Goal: Task Accomplishment & Management: Manage account settings

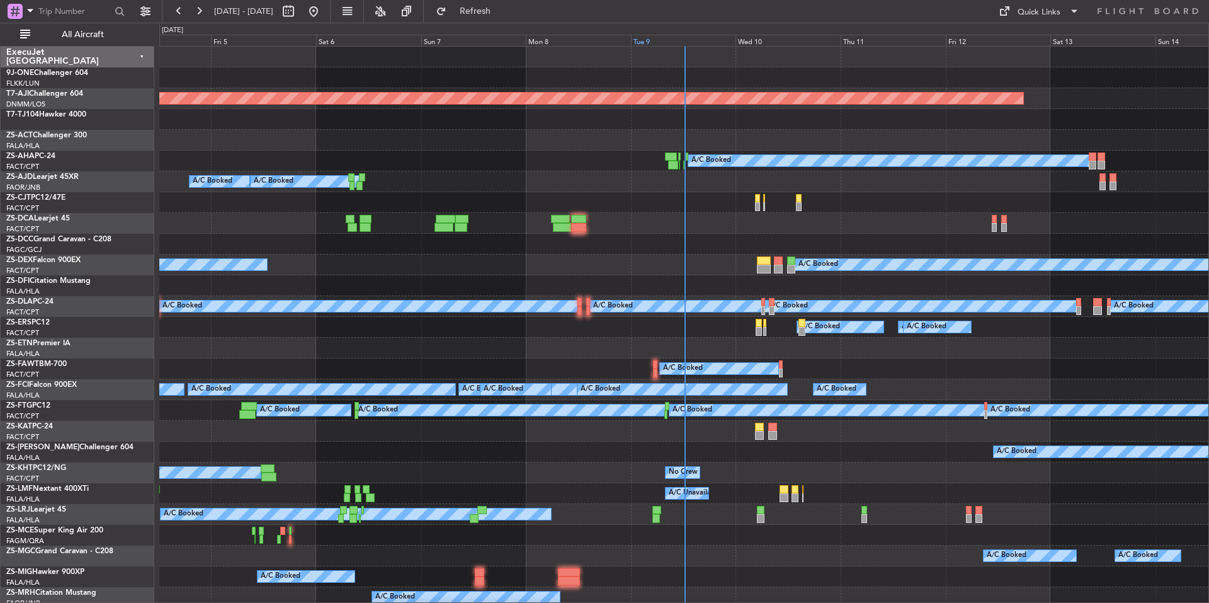
click at [663, 41] on div "Tue 9" at bounding box center [683, 40] width 105 height 11
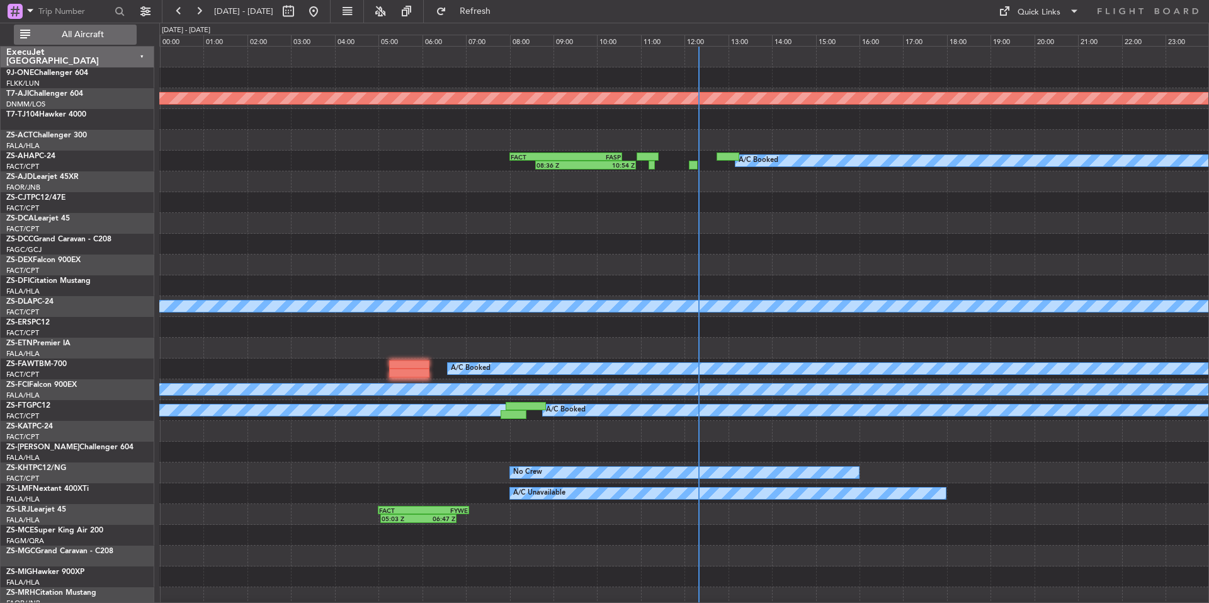
click at [97, 38] on span "All Aircraft" at bounding box center [83, 34] width 100 height 9
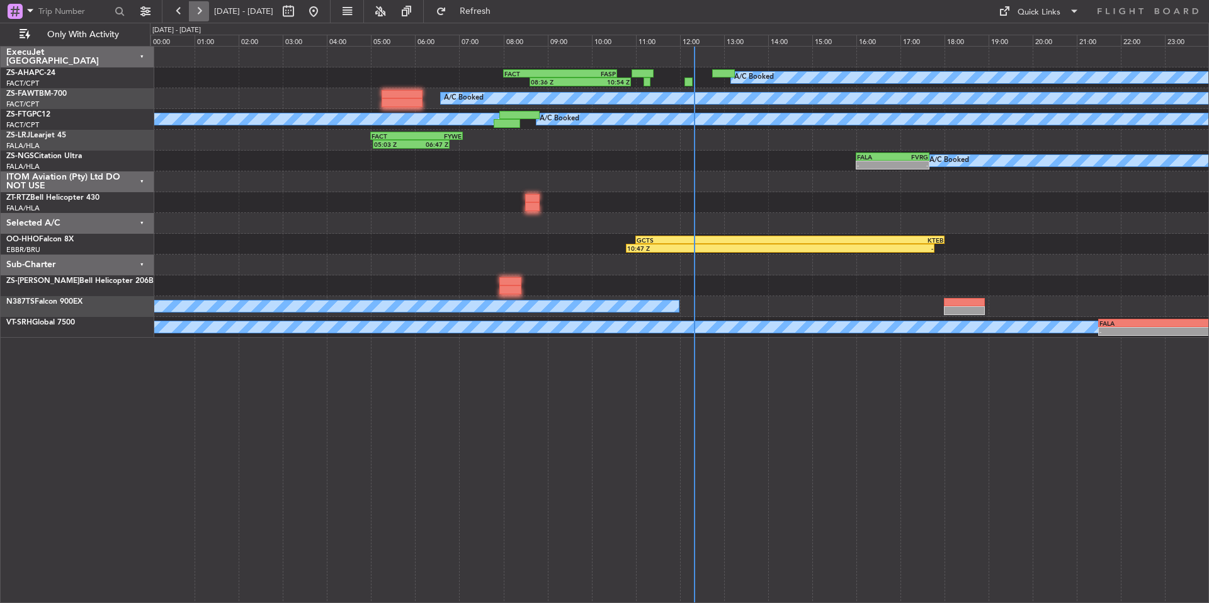
click at [200, 8] on button at bounding box center [199, 11] width 20 height 20
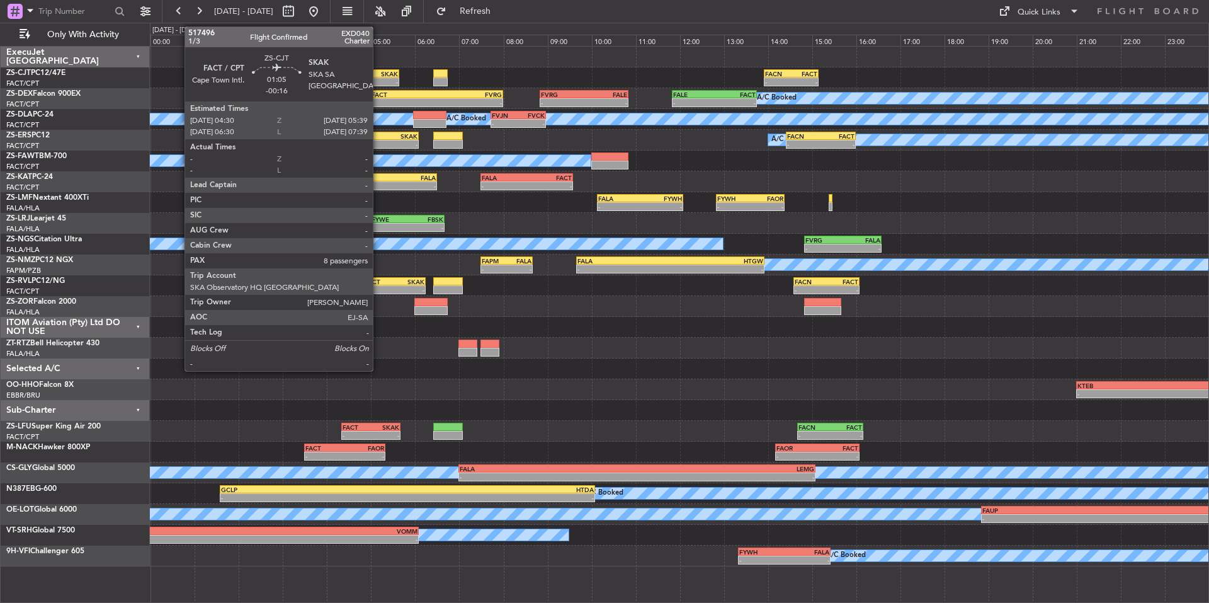
click at [379, 75] on div "SKAK" at bounding box center [386, 74] width 25 height 8
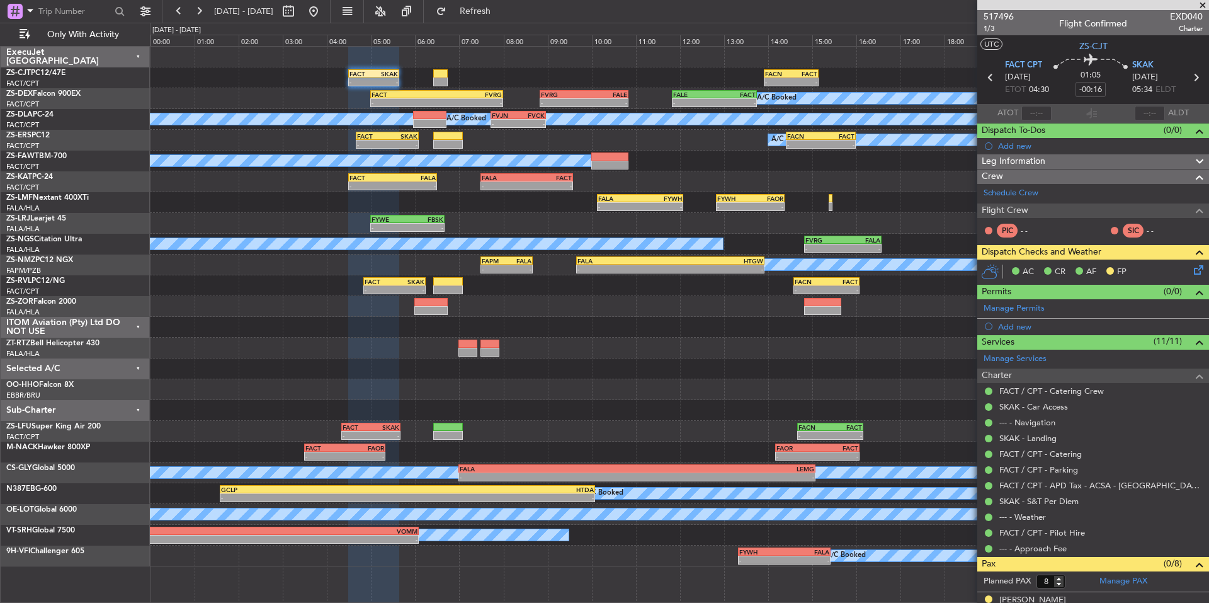
click at [1203, 6] on span at bounding box center [1203, 5] width 13 height 11
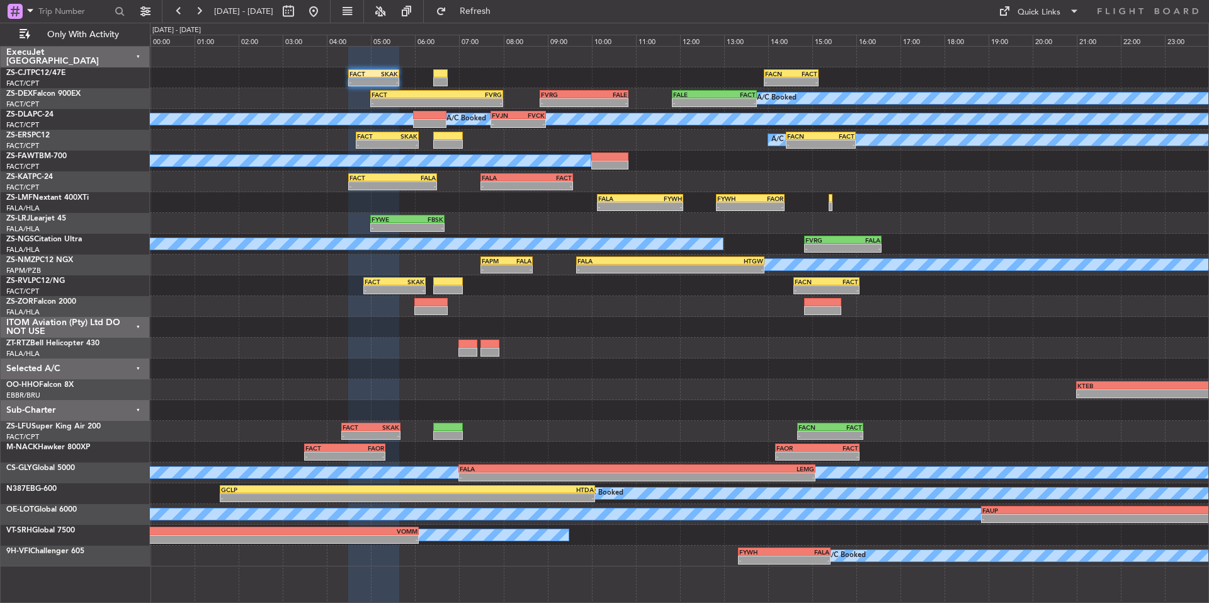
type input "0"
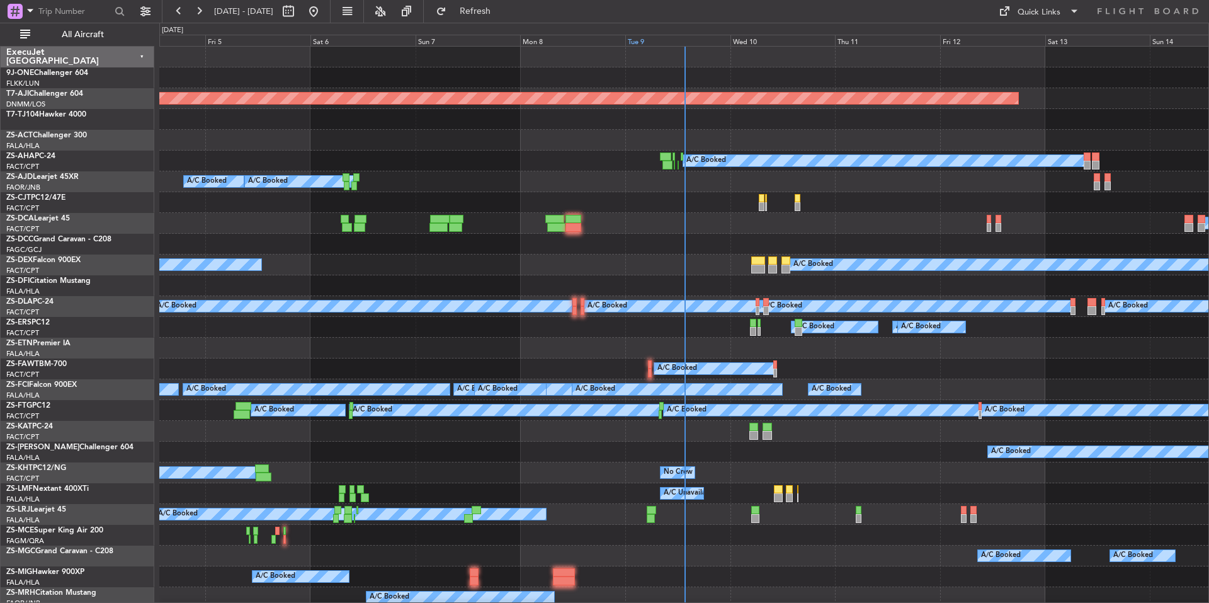
click at [654, 40] on div "Tue 9" at bounding box center [677, 40] width 105 height 11
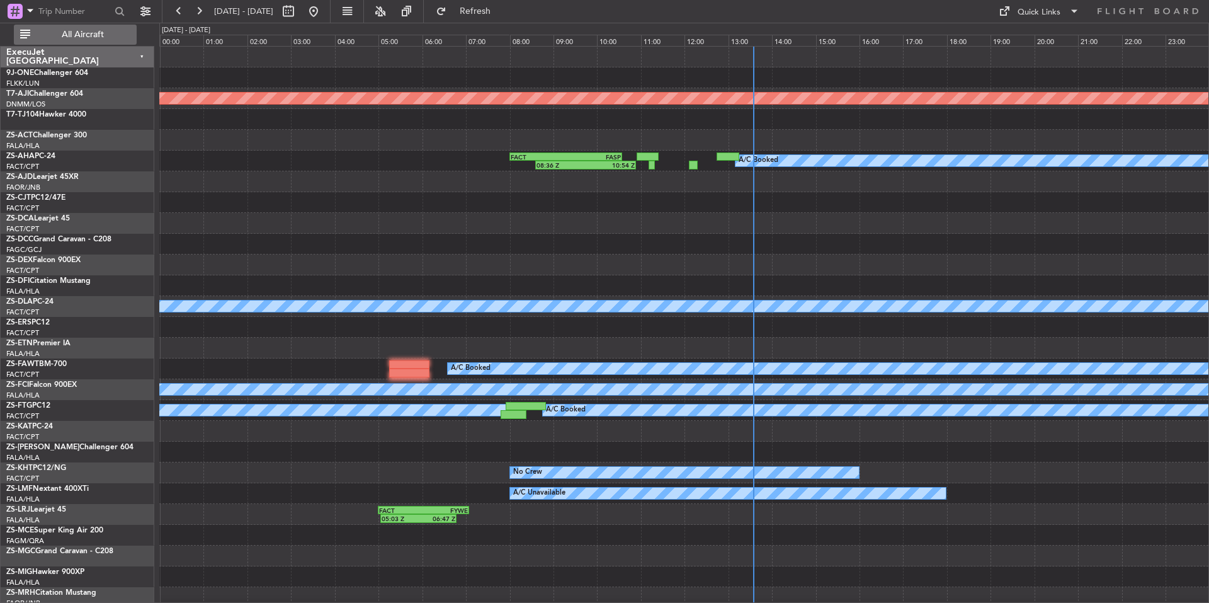
click at [100, 35] on span "All Aircraft" at bounding box center [83, 34] width 100 height 9
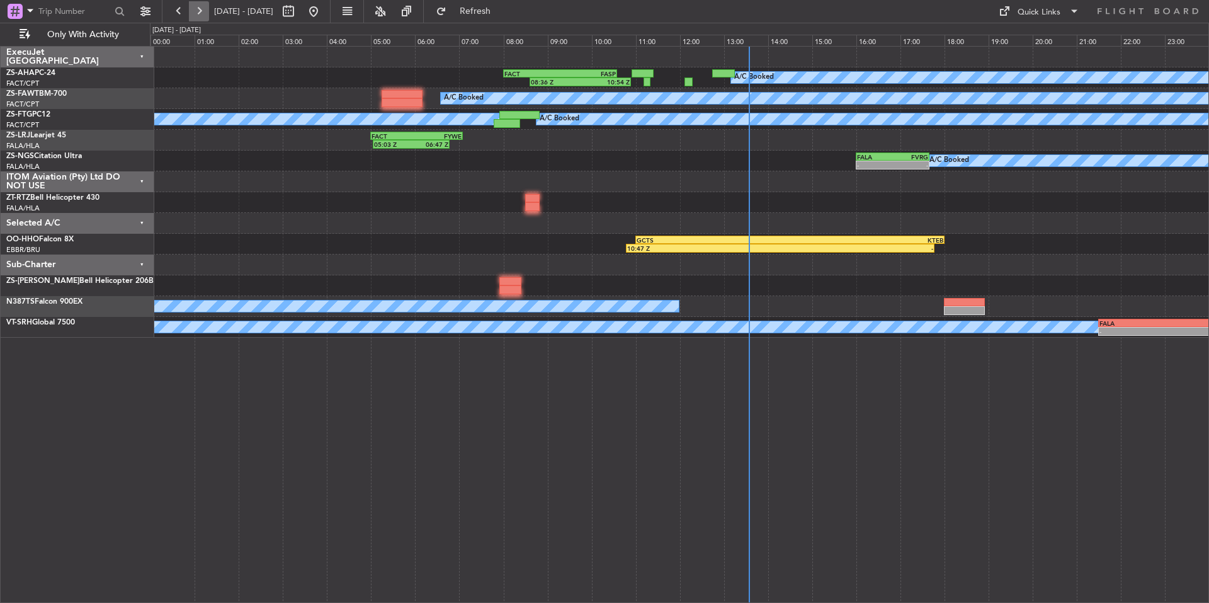
click at [196, 2] on button at bounding box center [199, 11] width 20 height 20
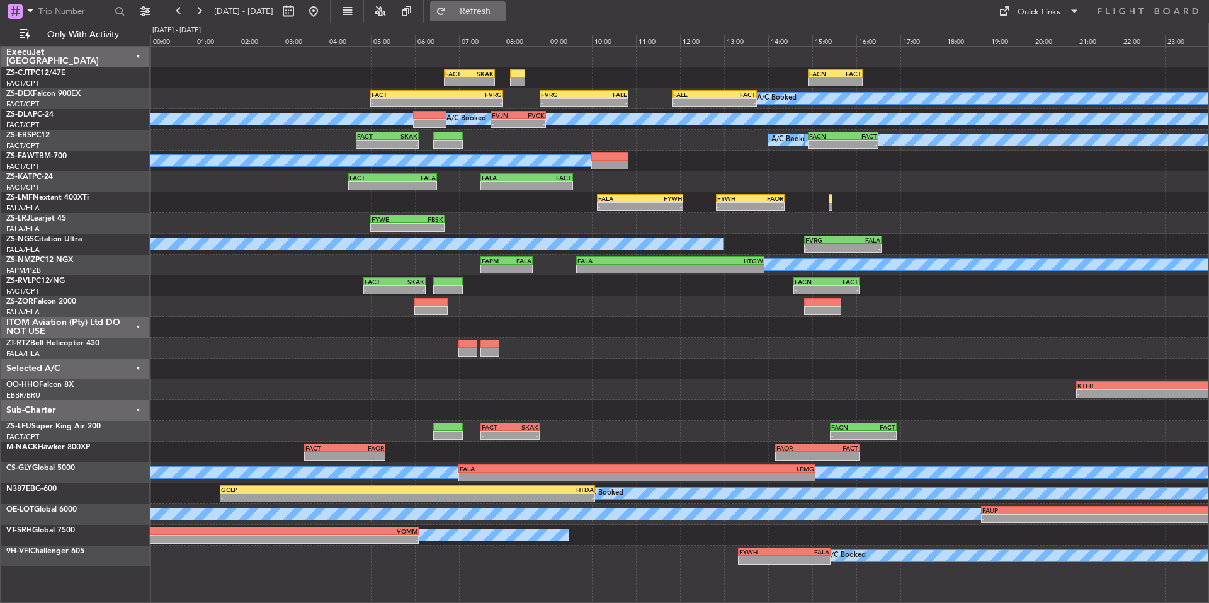
click at [502, 11] on span "Refresh" at bounding box center [475, 11] width 53 height 9
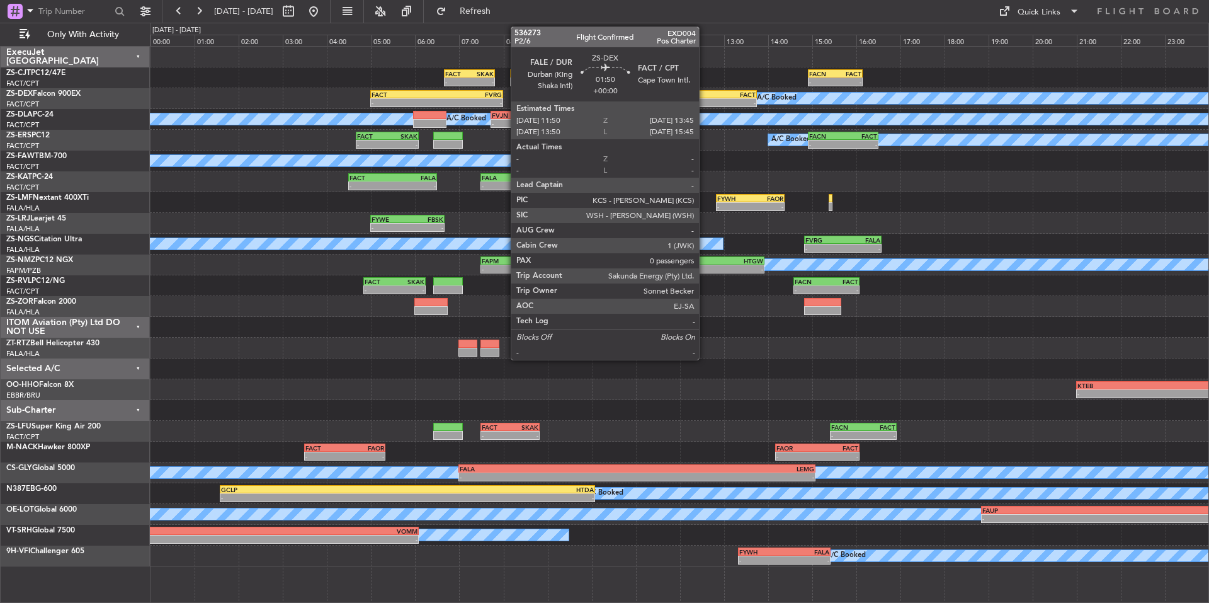
click at [706, 96] on div "FALE" at bounding box center [693, 95] width 41 height 8
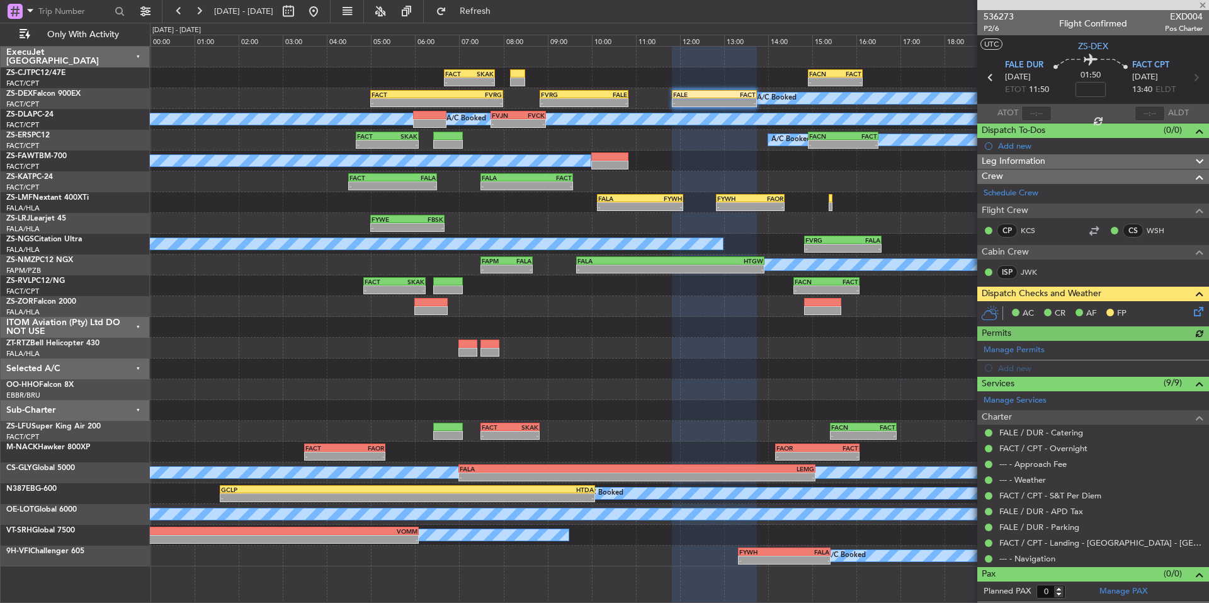
click at [1197, 309] on icon at bounding box center [1197, 309] width 10 height 10
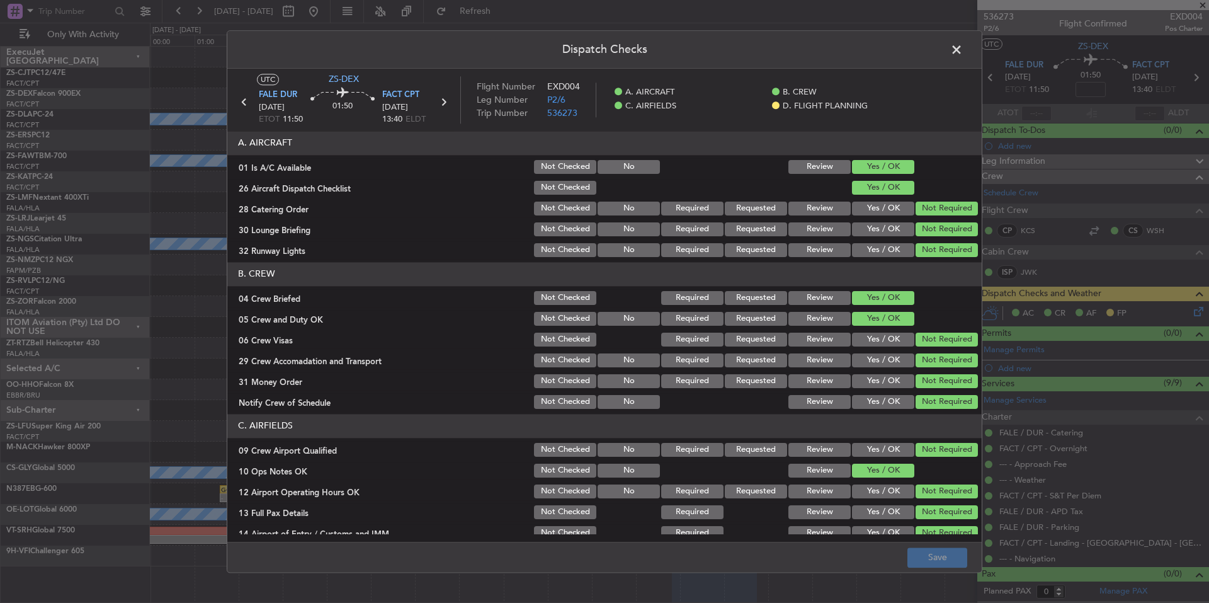
scroll to position [163, 0]
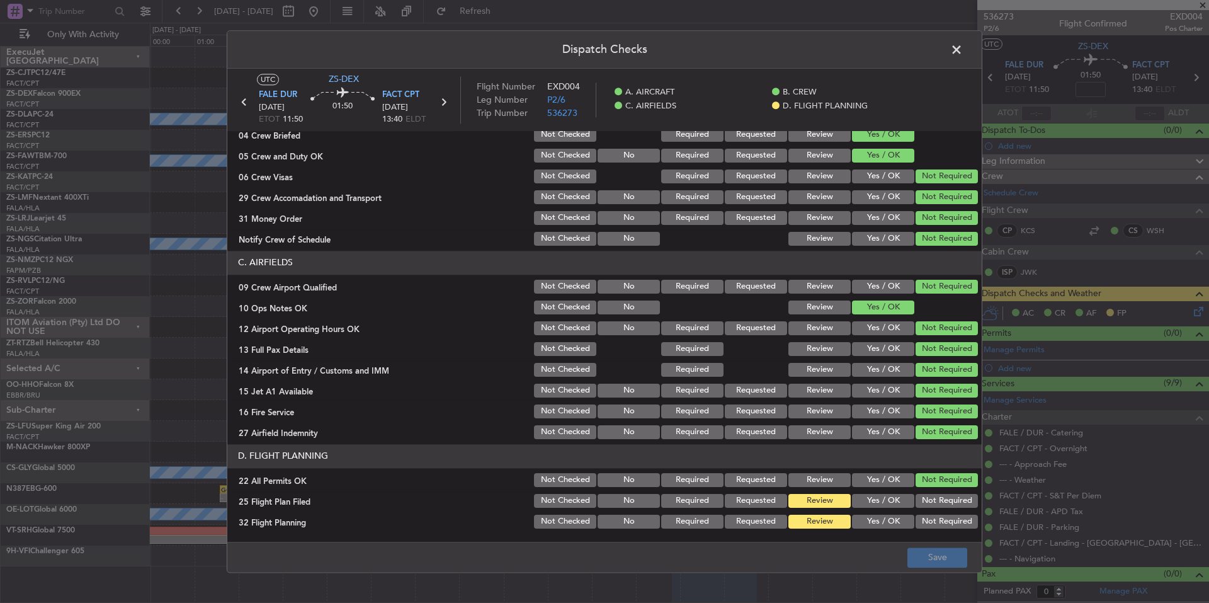
click at [892, 497] on button "Yes / OK" at bounding box center [883, 501] width 62 height 14
click at [891, 519] on button "Yes / OK" at bounding box center [883, 522] width 62 height 14
click at [912, 549] on button "Save" at bounding box center [938, 557] width 60 height 20
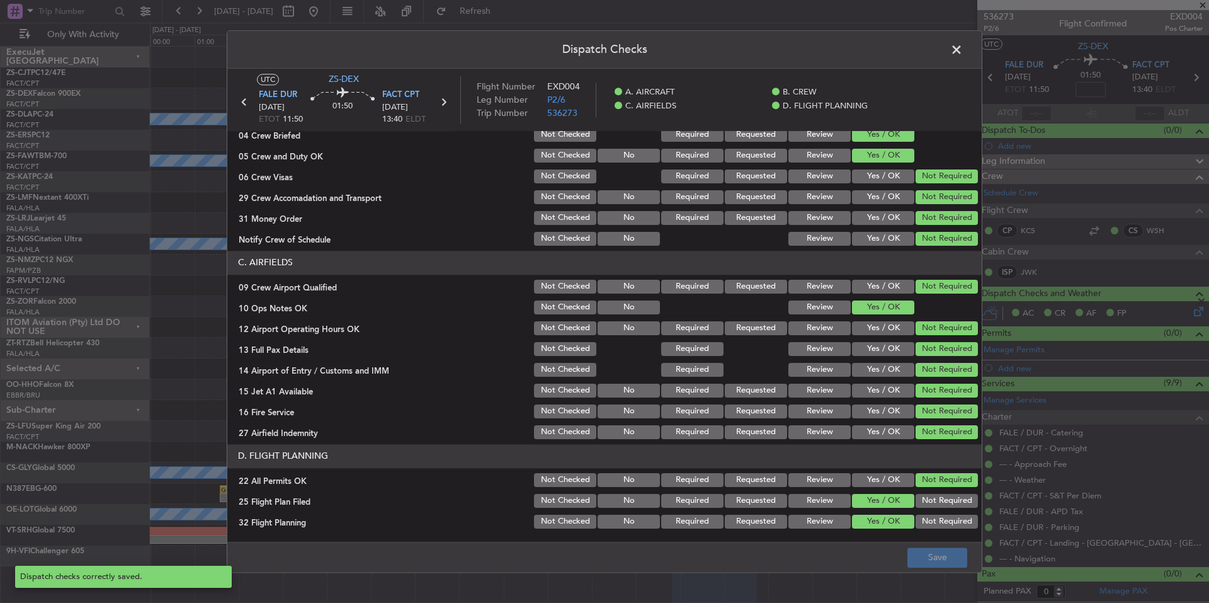
click at [963, 49] on span at bounding box center [963, 52] width 0 height 25
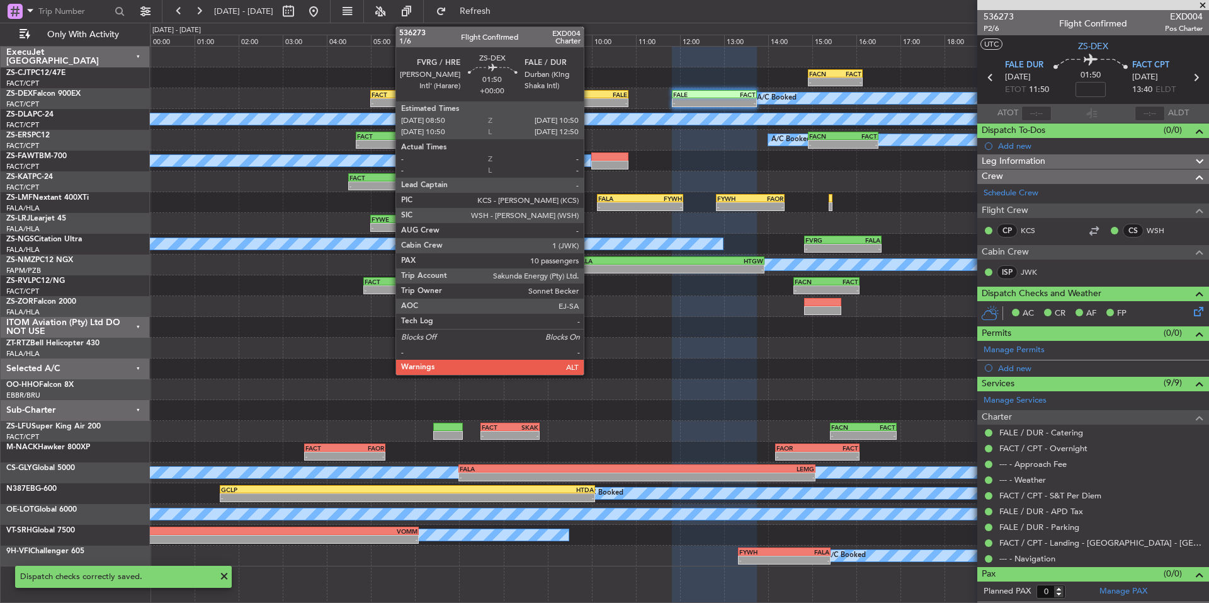
click at [590, 102] on div "-" at bounding box center [605, 103] width 43 height 8
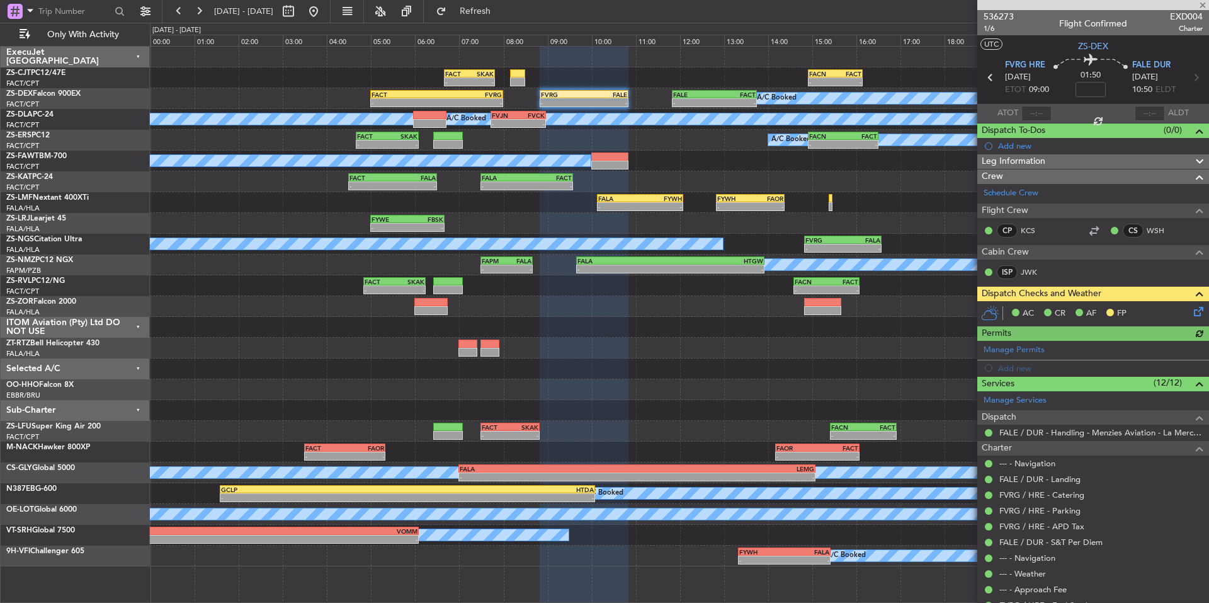
click at [1192, 311] on icon at bounding box center [1197, 309] width 10 height 10
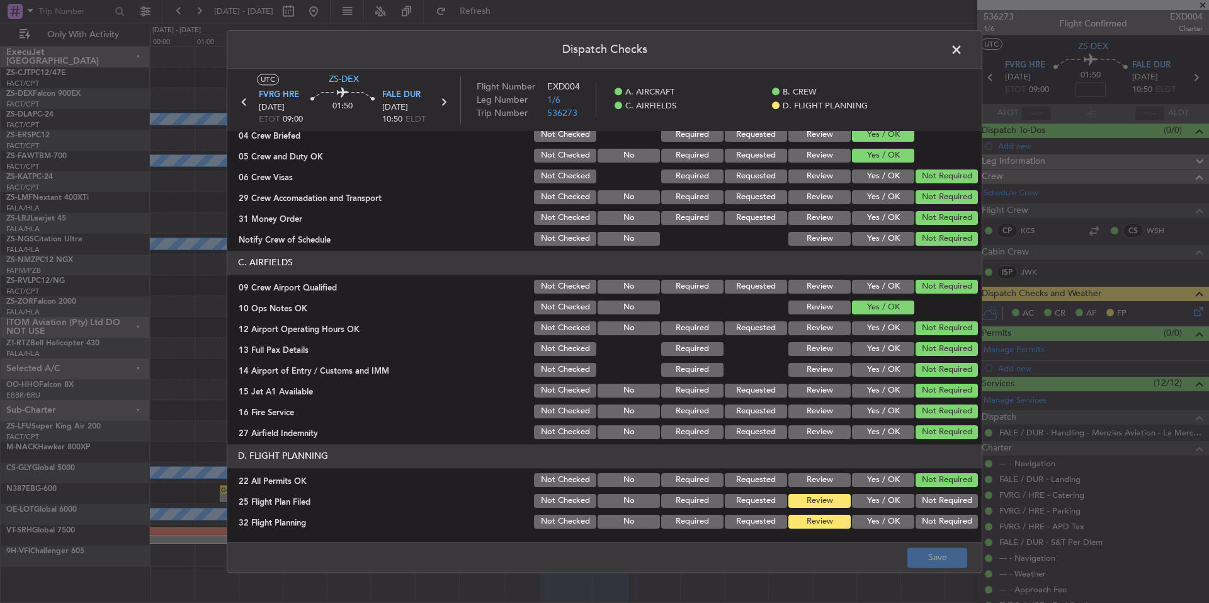
click at [880, 515] on button "Yes / OK" at bounding box center [883, 522] width 62 height 14
click at [881, 498] on button "Yes / OK" at bounding box center [883, 501] width 62 height 14
click at [927, 556] on button "Save" at bounding box center [938, 557] width 60 height 20
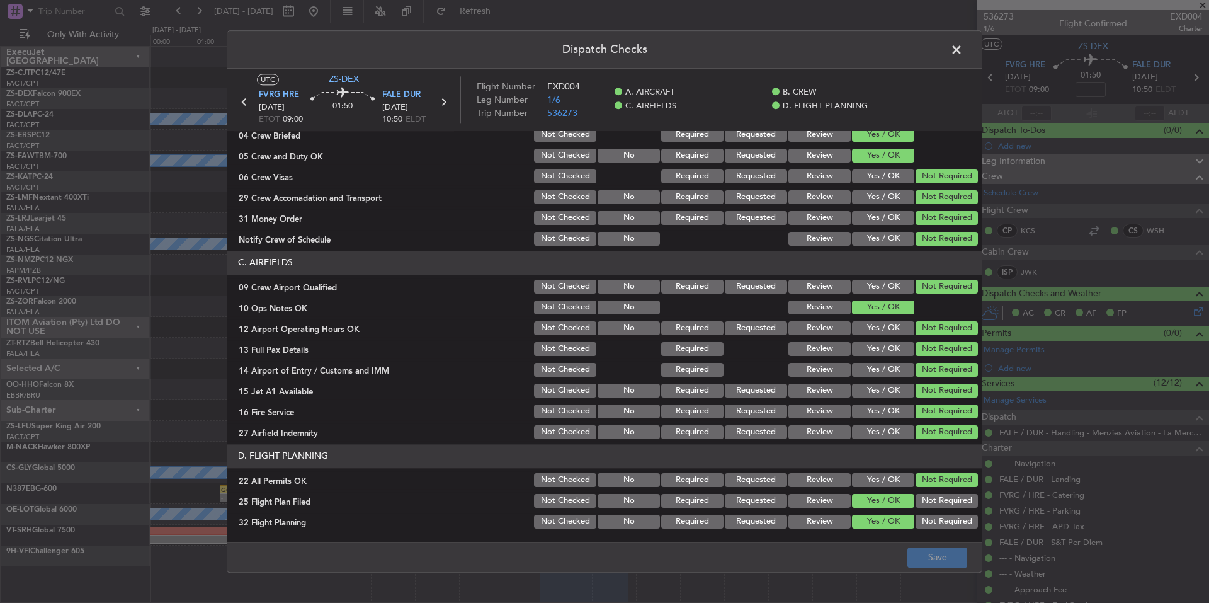
click at [963, 54] on span at bounding box center [963, 52] width 0 height 25
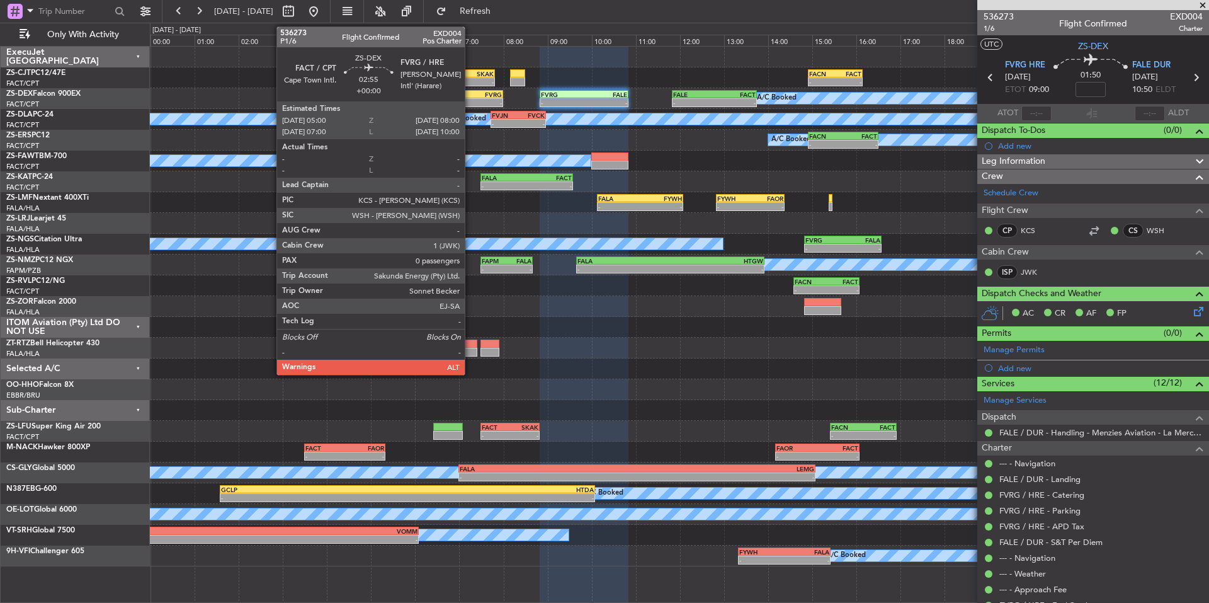
click at [471, 96] on div "FVRG" at bounding box center [469, 95] width 65 height 8
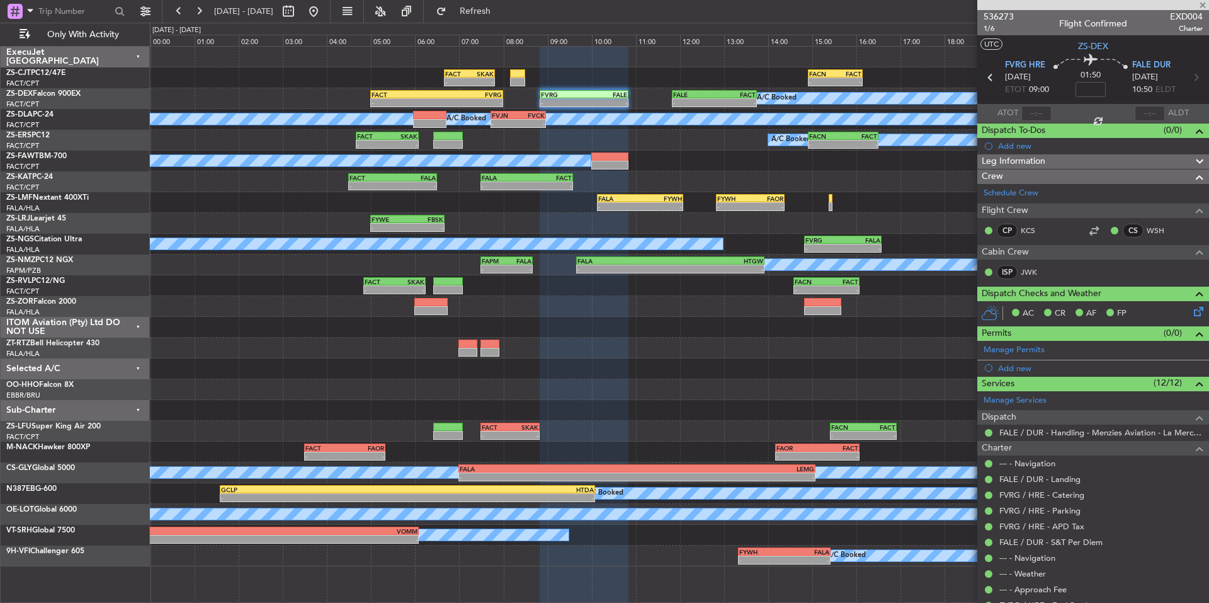
type input "0"
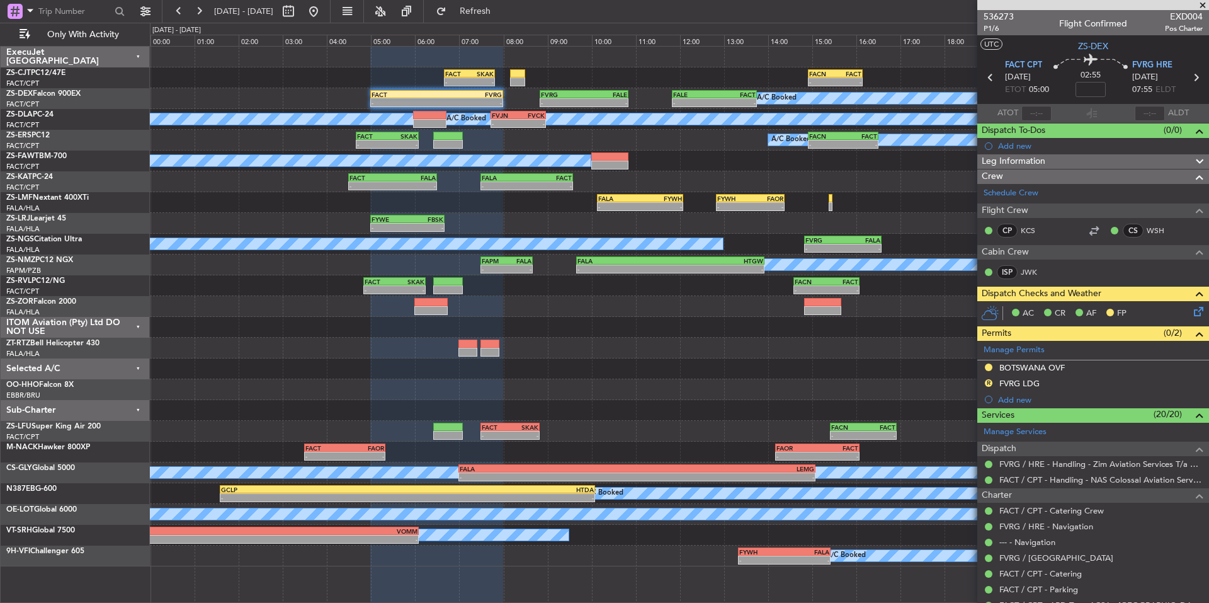
click at [1192, 314] on icon at bounding box center [1197, 309] width 10 height 10
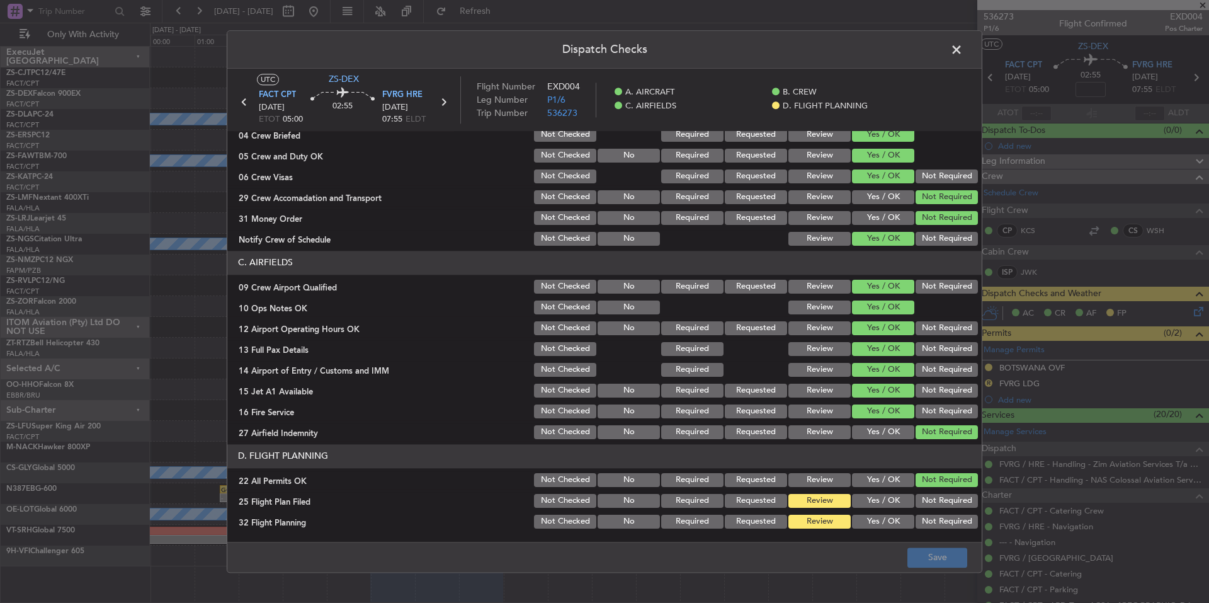
click at [877, 511] on section "D. FLIGHT PLANNING 22 All Permits OK Not Checked No Required Requested Review Y…" at bounding box center [604, 487] width 755 height 86
click at [879, 520] on button "Yes / OK" at bounding box center [883, 522] width 62 height 14
click at [881, 504] on button "Yes / OK" at bounding box center [883, 501] width 62 height 14
click at [922, 556] on button "Save" at bounding box center [938, 557] width 60 height 20
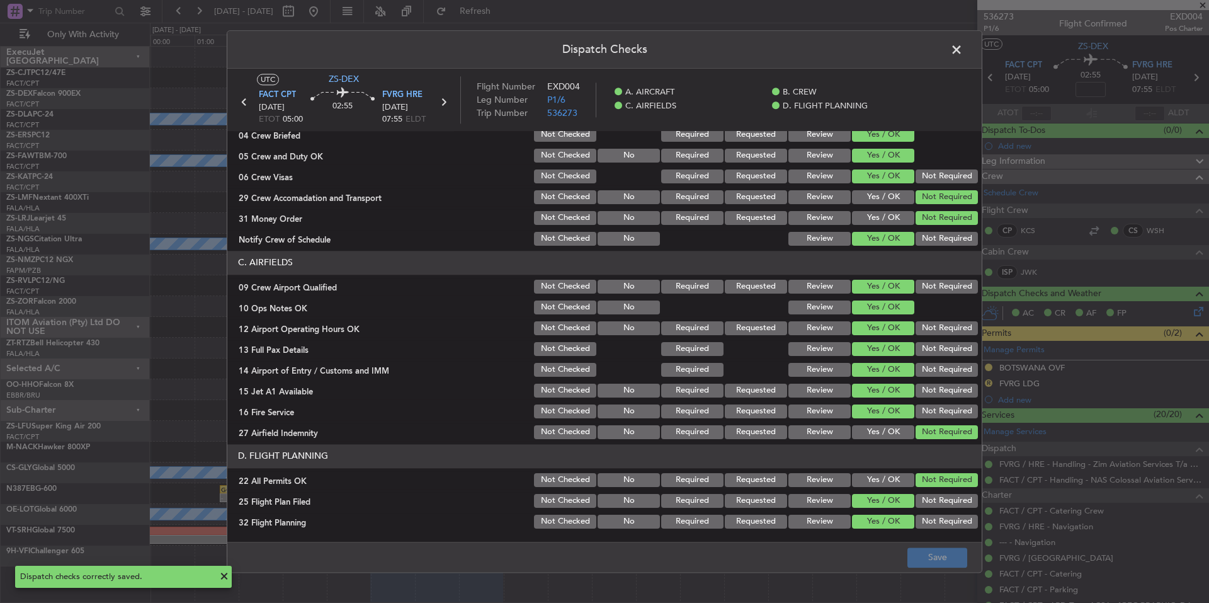
click at [963, 50] on span at bounding box center [963, 52] width 0 height 25
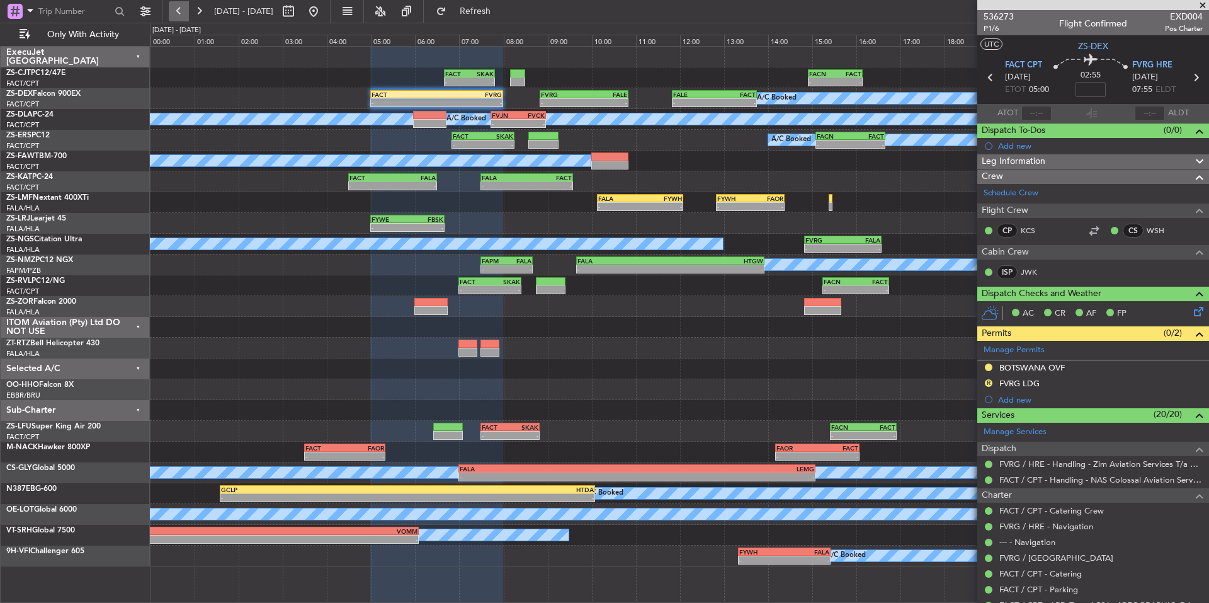
click at [176, 14] on button at bounding box center [179, 11] width 20 height 20
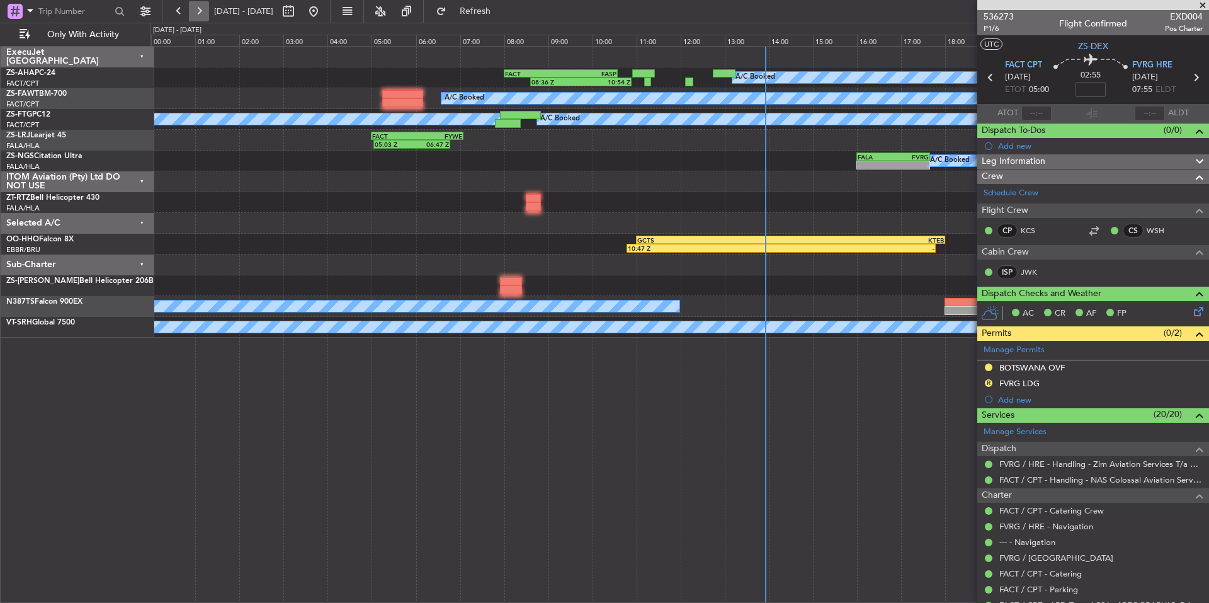
click at [190, 8] on button at bounding box center [199, 11] width 20 height 20
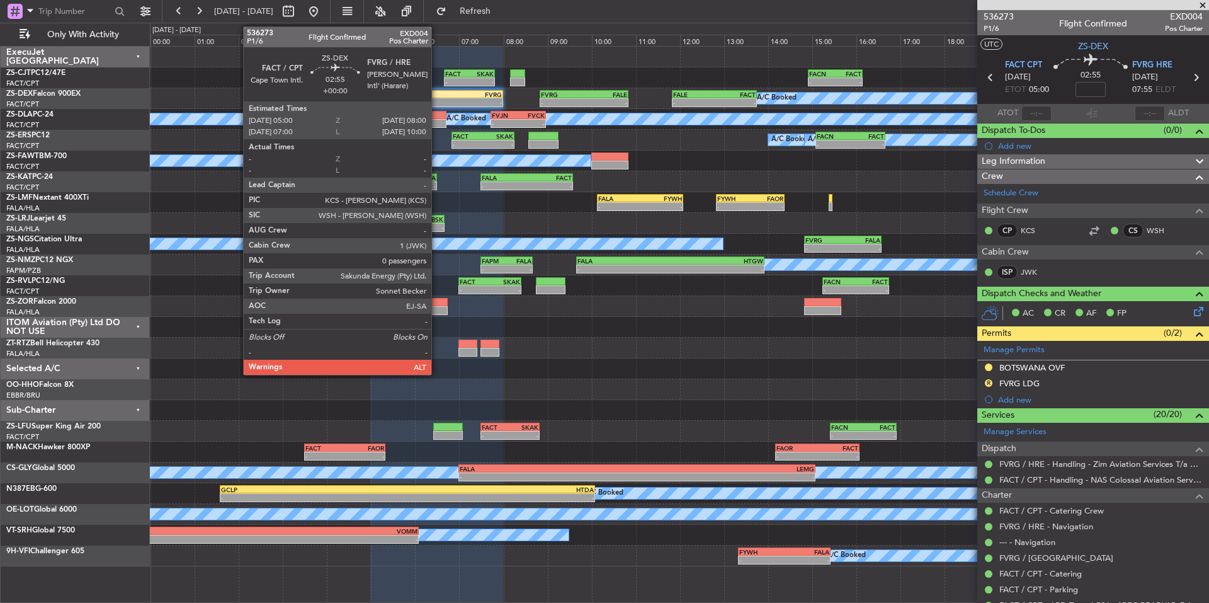
click at [437, 99] on div "-" at bounding box center [469, 103] width 65 height 8
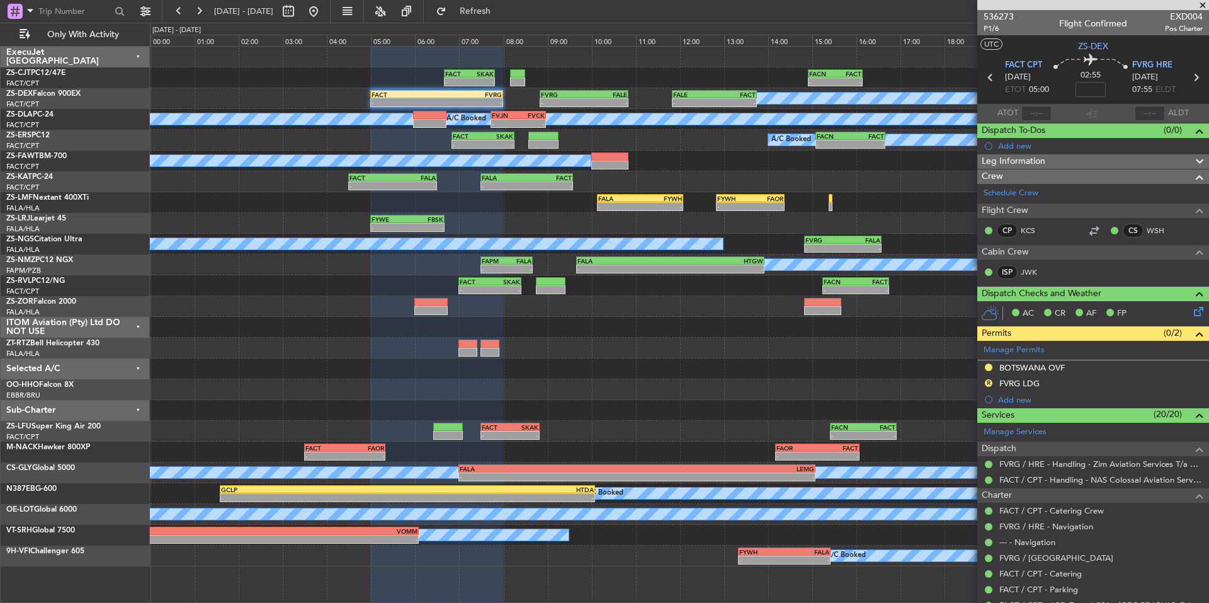
drag, startPoint x: 1202, startPoint y: 5, endPoint x: 700, endPoint y: 28, distance: 502.6
click at [1202, 5] on span at bounding box center [1203, 5] width 13 height 11
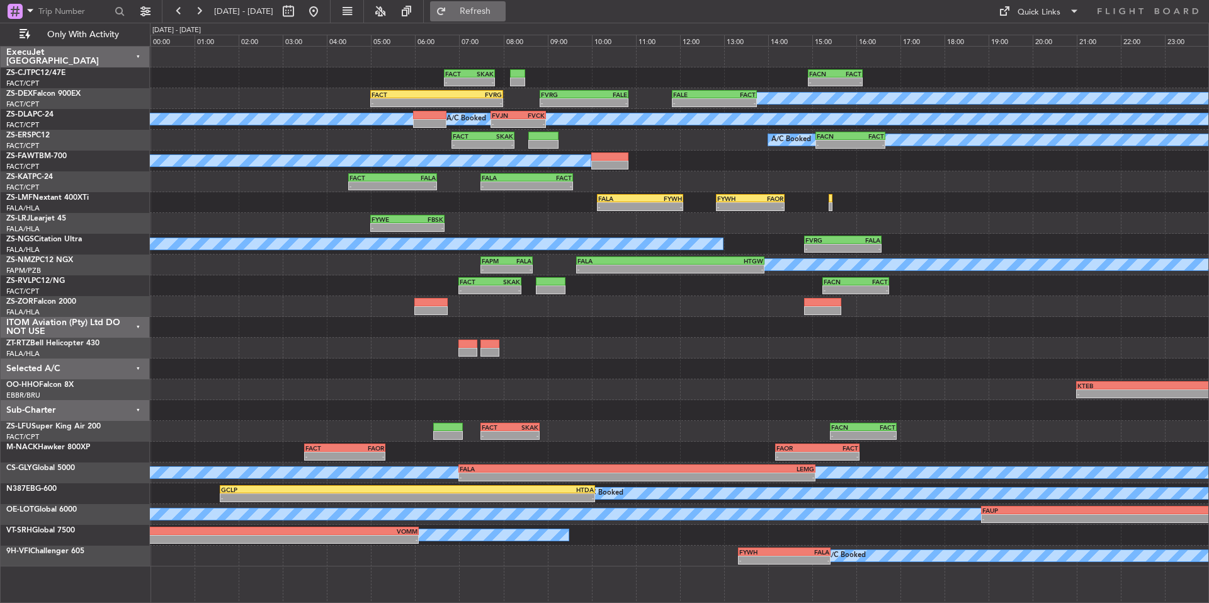
click at [502, 14] on span "Refresh" at bounding box center [475, 11] width 53 height 9
click at [478, 89] on div "A/C Booked A/C Booked - - FACT 05:00 Z FVRG 08:00 Z - - FVRG 08:50 Z FALE 10:50…" at bounding box center [679, 98] width 1059 height 21
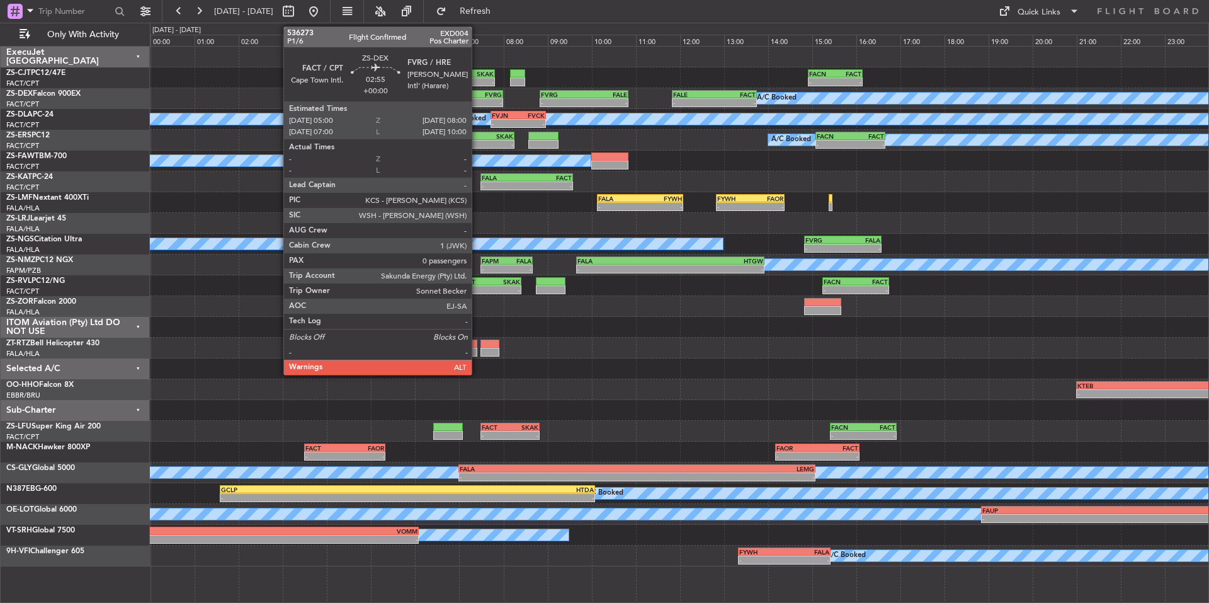
click at [477, 98] on div "- -" at bounding box center [436, 102] width 133 height 9
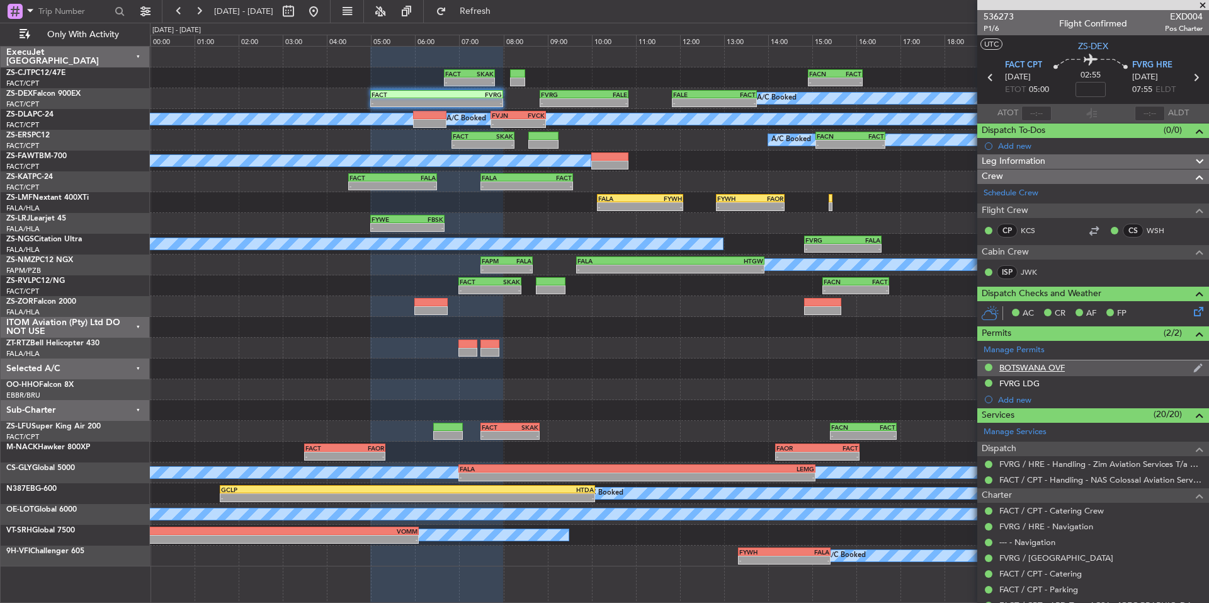
click at [1029, 365] on div "BOTSWANA OVF" at bounding box center [1033, 367] width 66 height 11
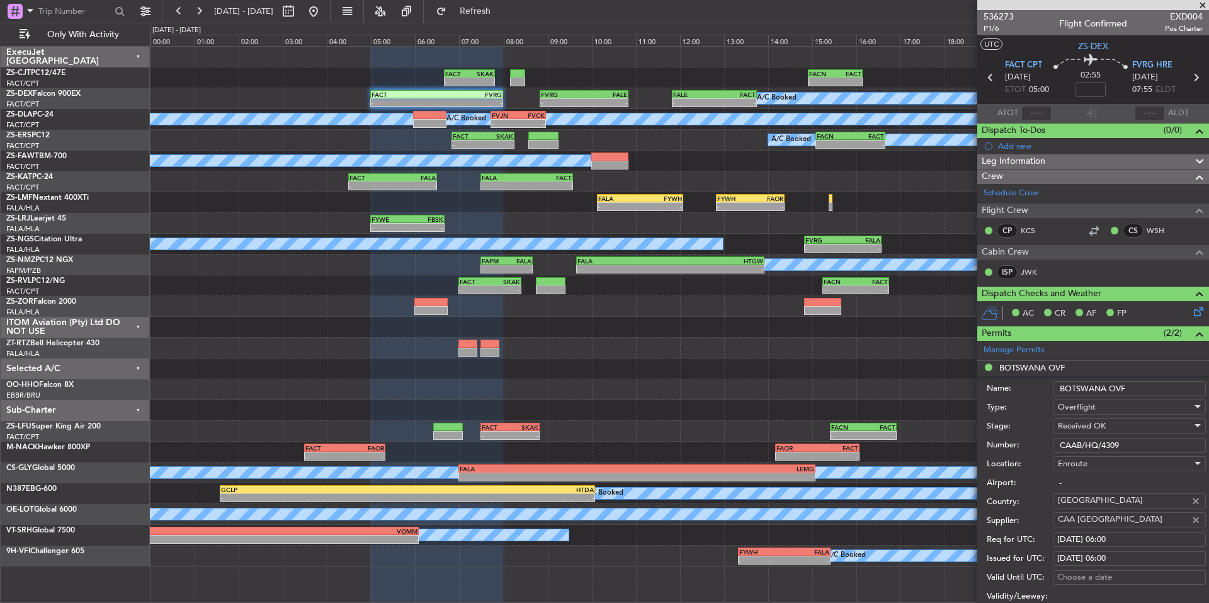
drag, startPoint x: 1129, startPoint y: 445, endPoint x: 1036, endPoint y: 447, distance: 93.3
click at [1036, 447] on div "Number: CAAB/HQ/4309" at bounding box center [1096, 445] width 219 height 19
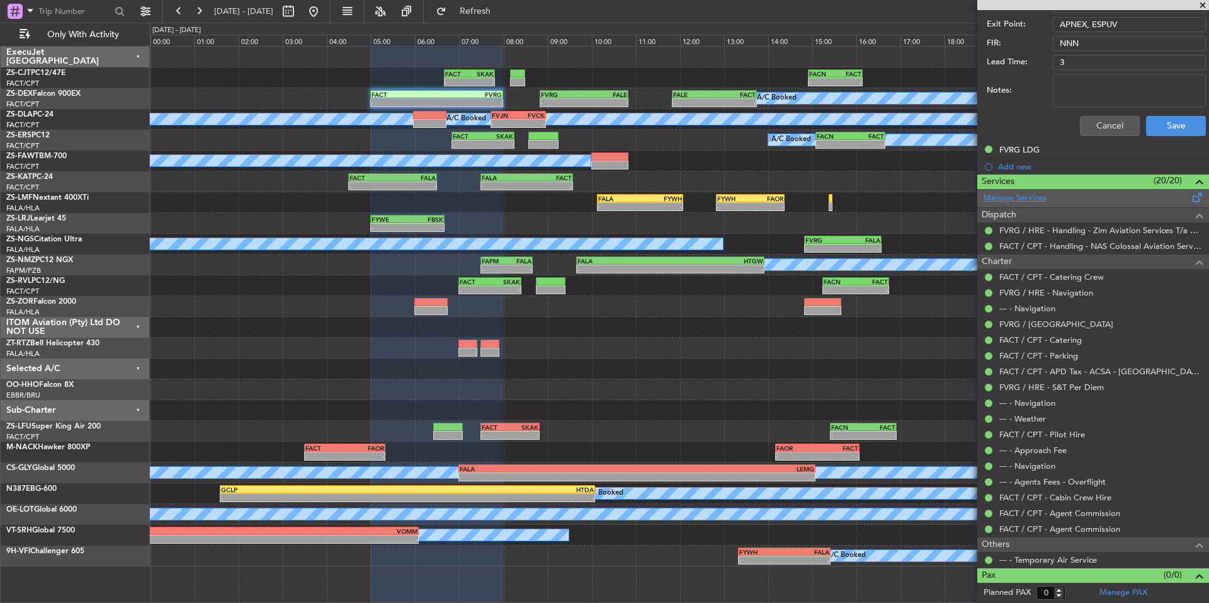
scroll to position [400, 0]
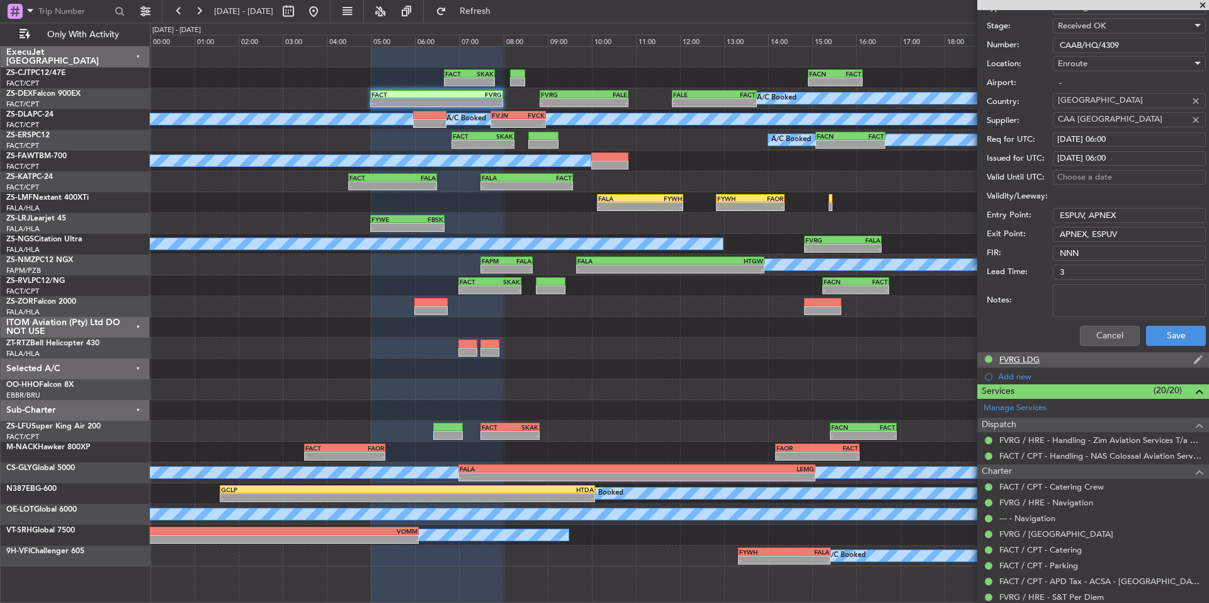
click at [1022, 357] on div "FVRG LDG" at bounding box center [1020, 359] width 40 height 11
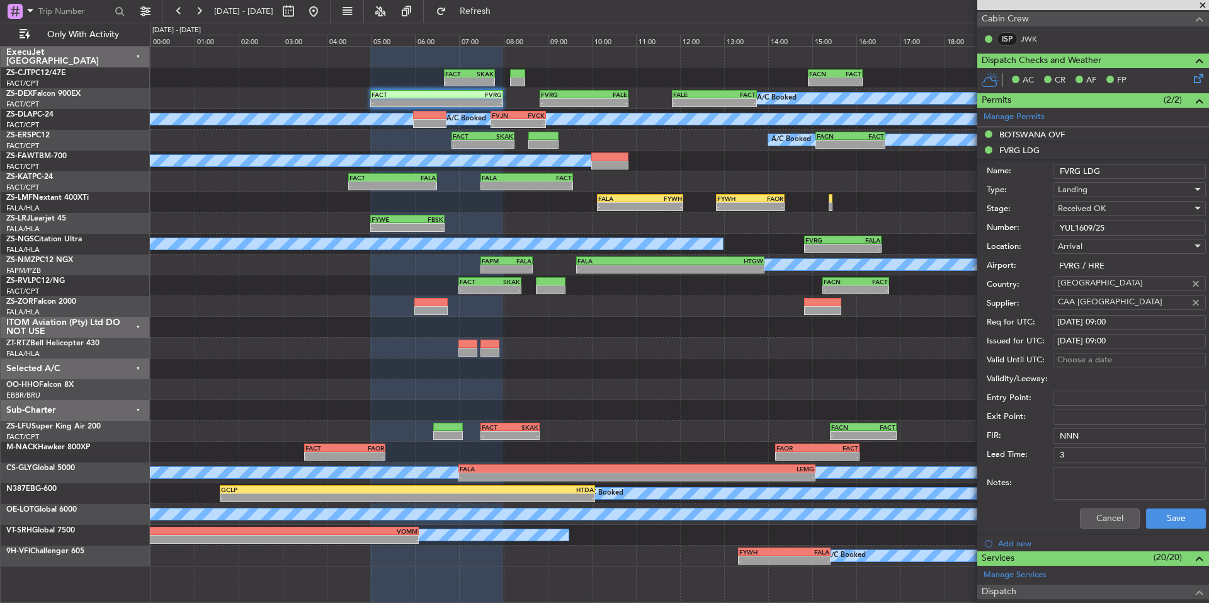
scroll to position [190, 0]
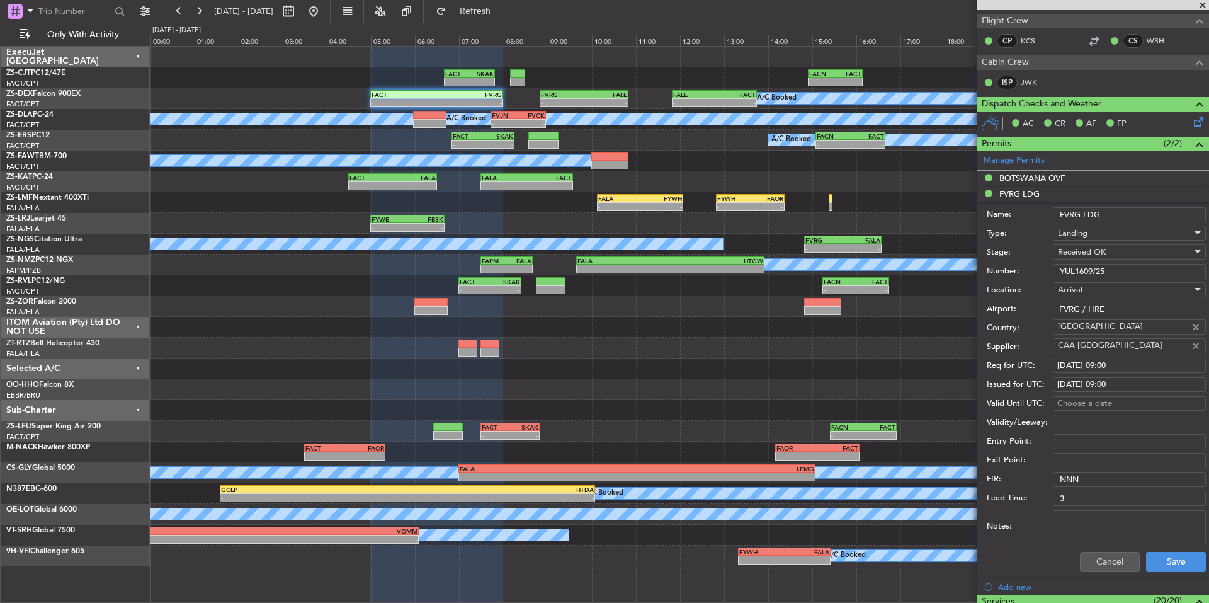
drag, startPoint x: 1113, startPoint y: 271, endPoint x: 1047, endPoint y: 285, distance: 67.1
click at [1047, 285] on form "Name: FVRG LDG Type: Landing Stage: Received OK Number: YUL1609/25 Location: [G…" at bounding box center [1094, 390] width 232 height 376
click at [1203, 6] on span at bounding box center [1203, 5] width 13 height 11
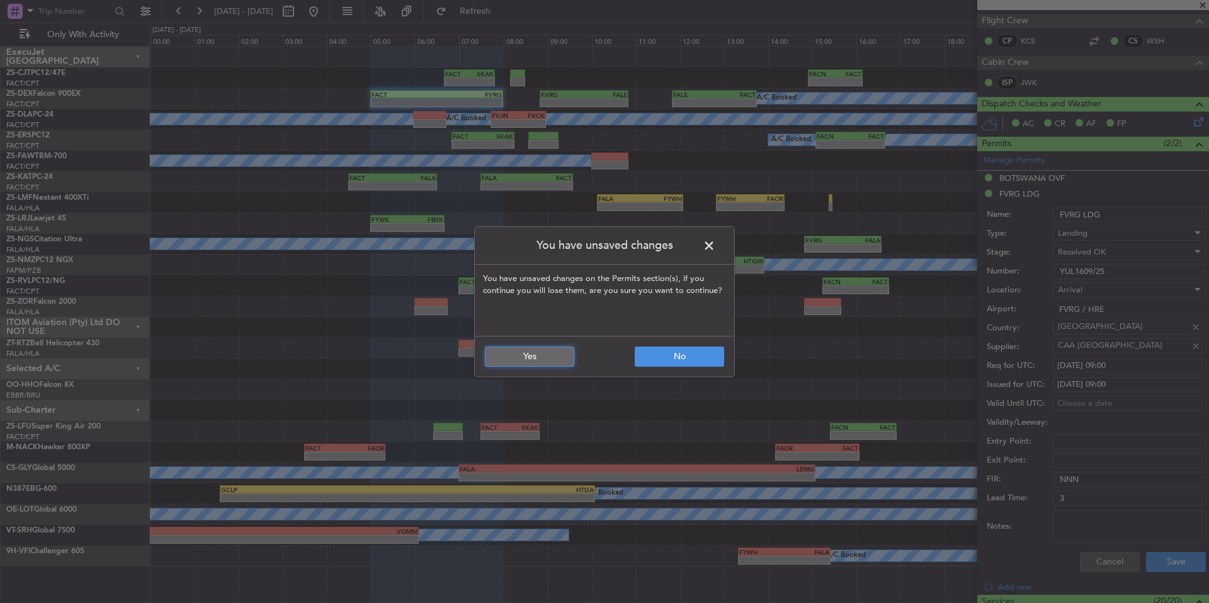
click at [539, 362] on button "Yes" at bounding box center [529, 356] width 89 height 20
